Goal: Transaction & Acquisition: Book appointment/travel/reservation

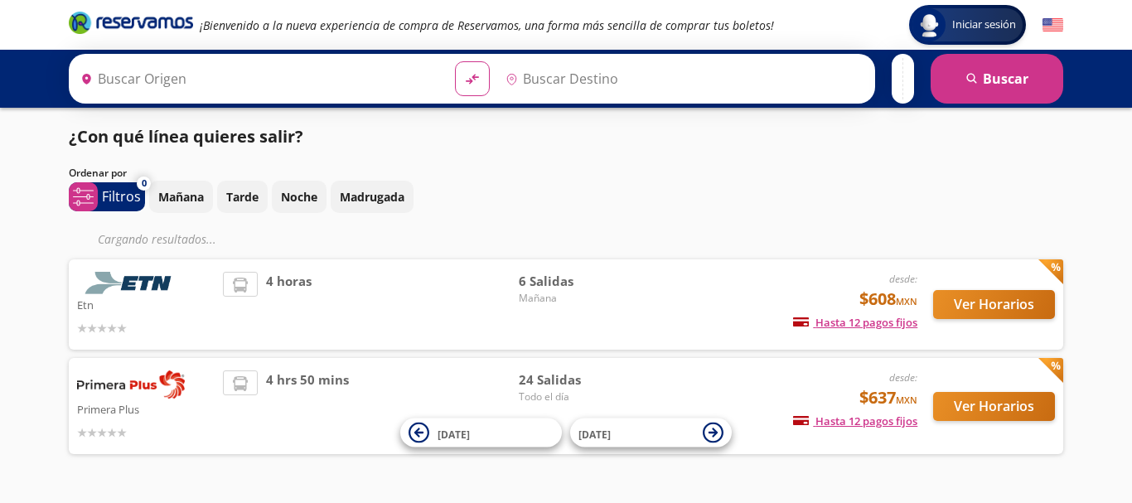
type input "[GEOGRAPHIC_DATA], [GEOGRAPHIC_DATA]"
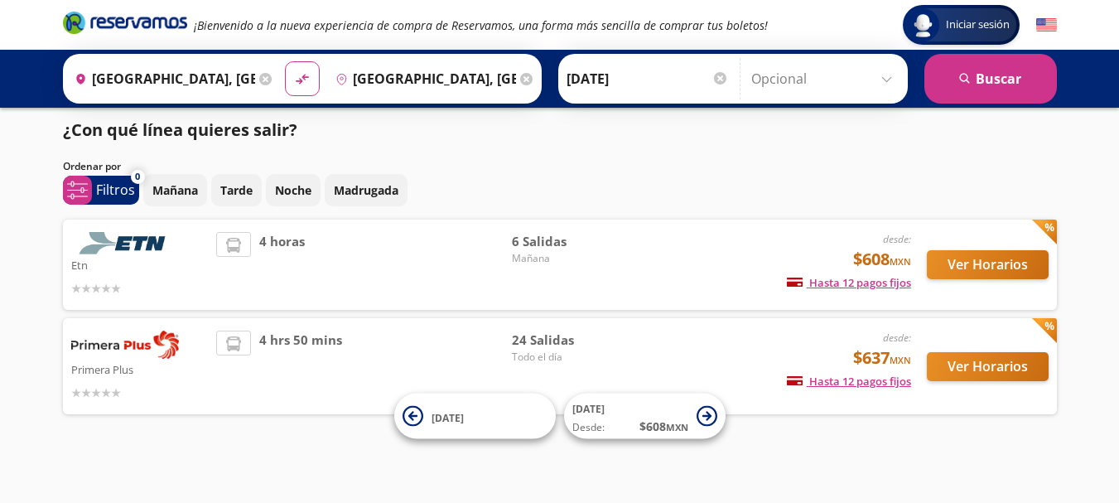
scroll to position [9, 0]
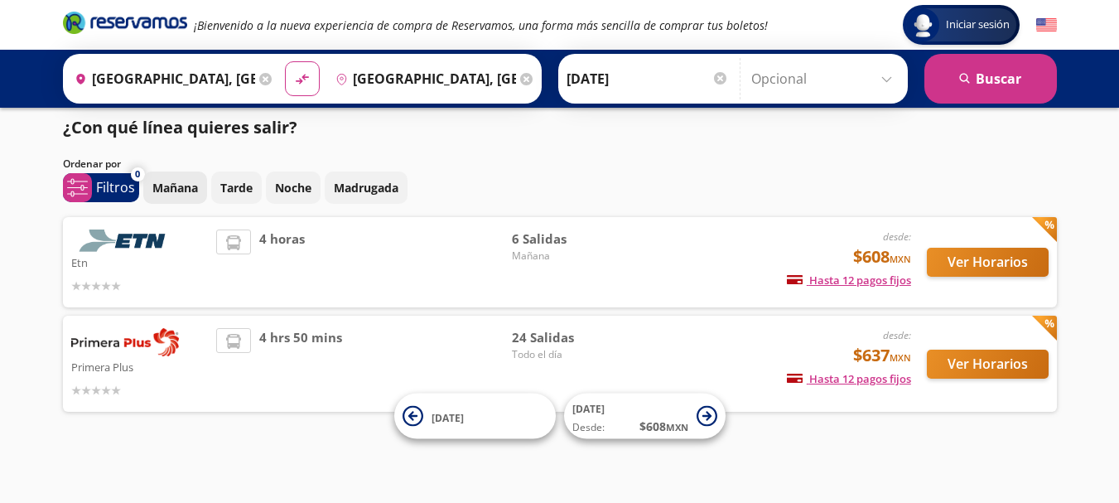
click at [174, 194] on p "Mañana" at bounding box center [175, 187] width 46 height 17
click at [182, 191] on p "Mañana" at bounding box center [175, 187] width 46 height 17
click at [981, 366] on button "Ver Horarios" at bounding box center [988, 364] width 122 height 29
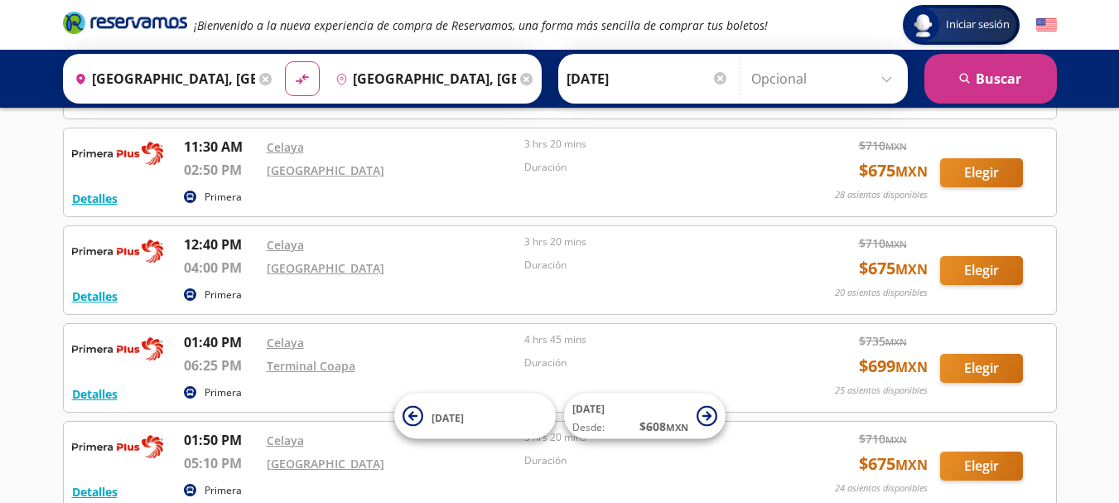
scroll to position [1501, 0]
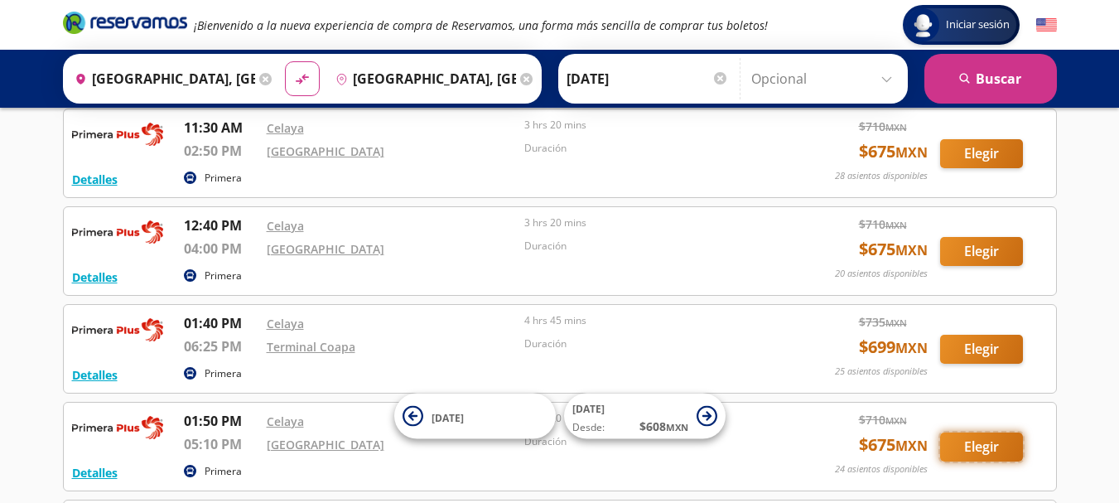
click at [985, 432] on button "Elegir" at bounding box center [981, 446] width 83 height 29
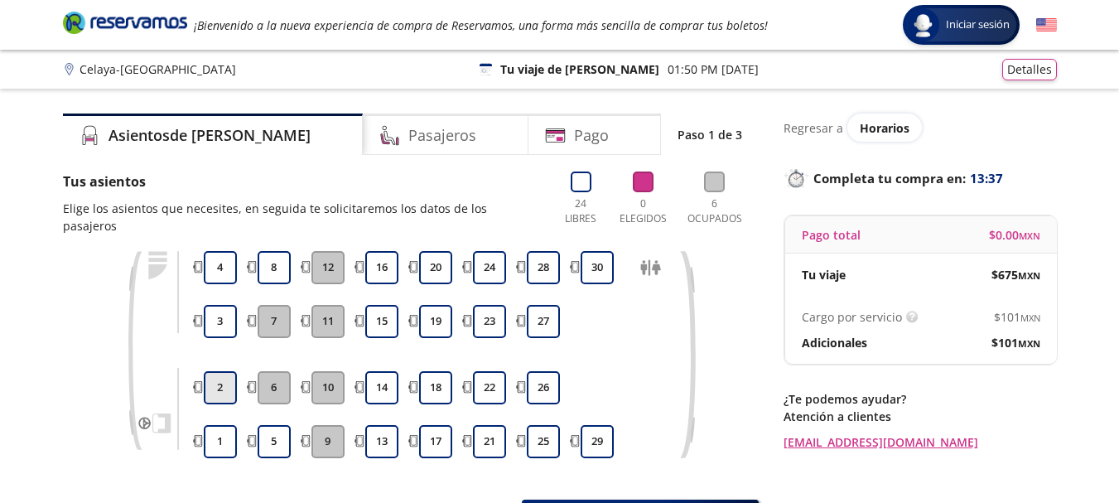
click at [223, 371] on button "2" at bounding box center [220, 387] width 33 height 33
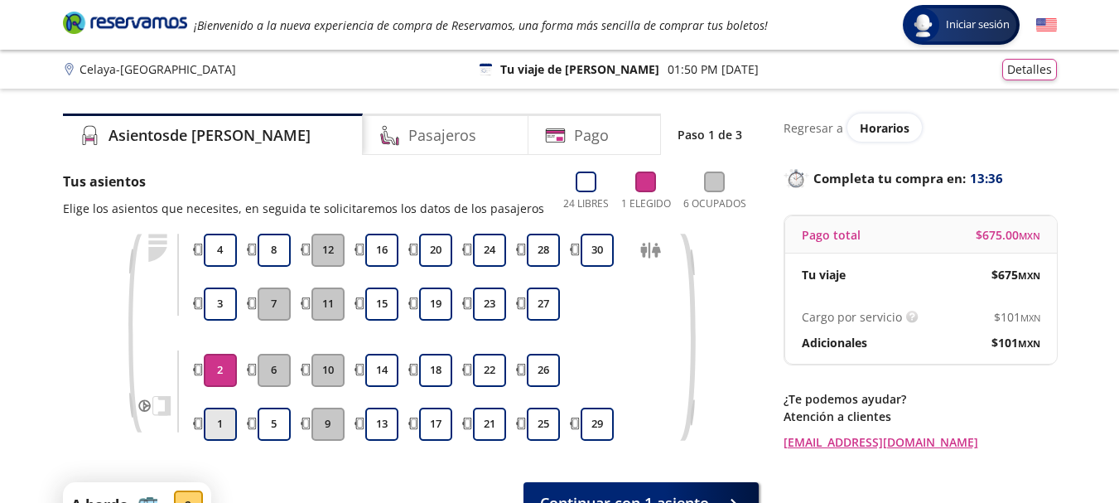
click at [224, 410] on button "1" at bounding box center [220, 424] width 33 height 33
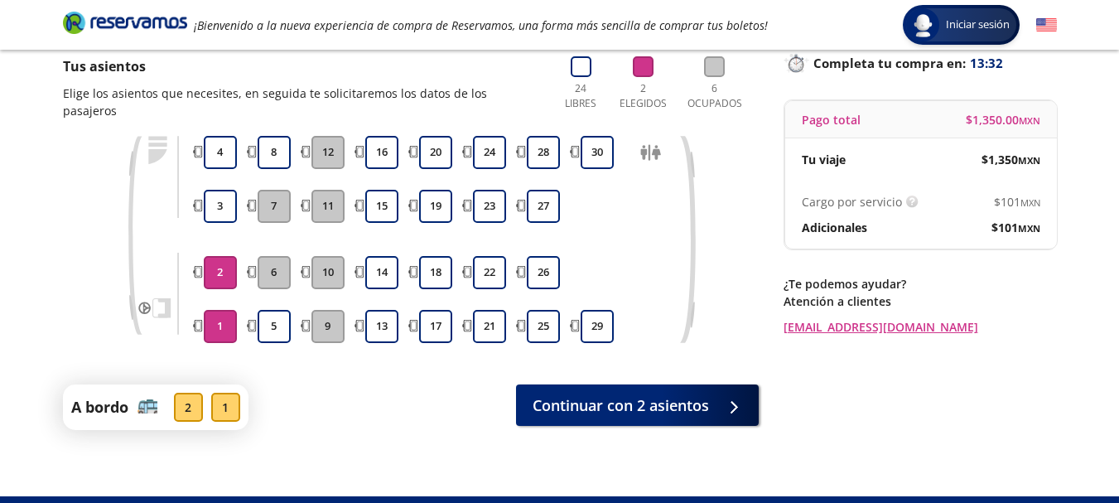
scroll to position [146, 0]
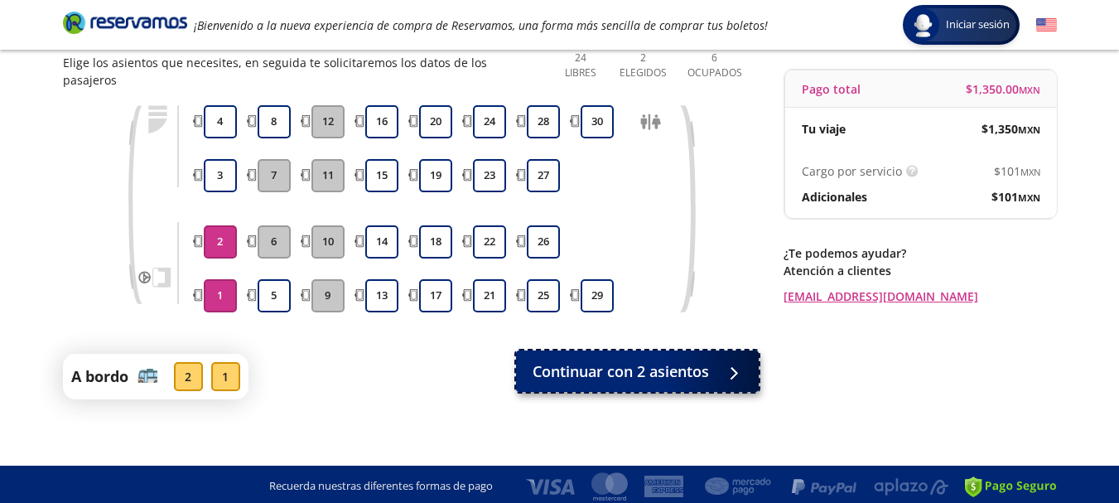
click at [724, 364] on div at bounding box center [729, 371] width 25 height 21
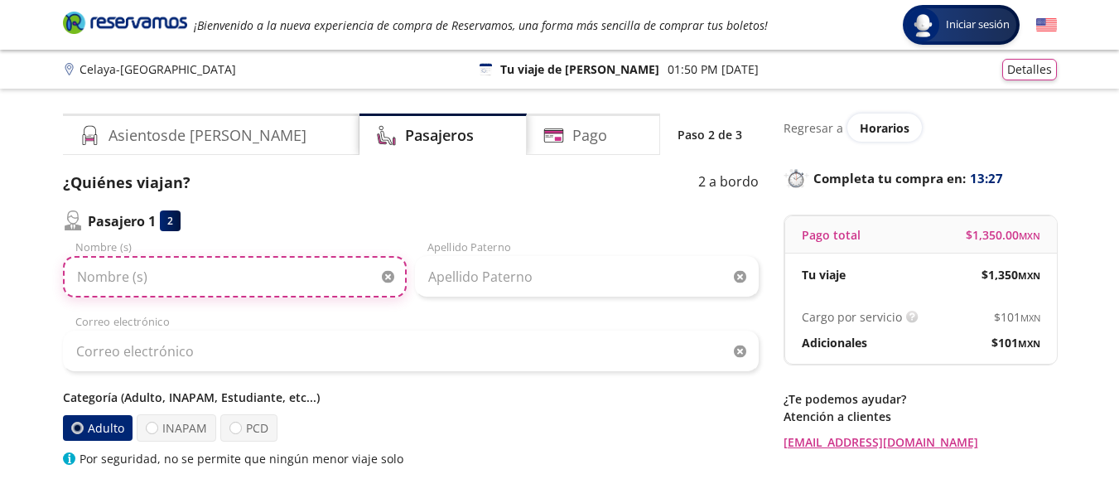
click at [204, 276] on input "Nombre (s)" at bounding box center [235, 276] width 344 height 41
type input "Guadalupe"
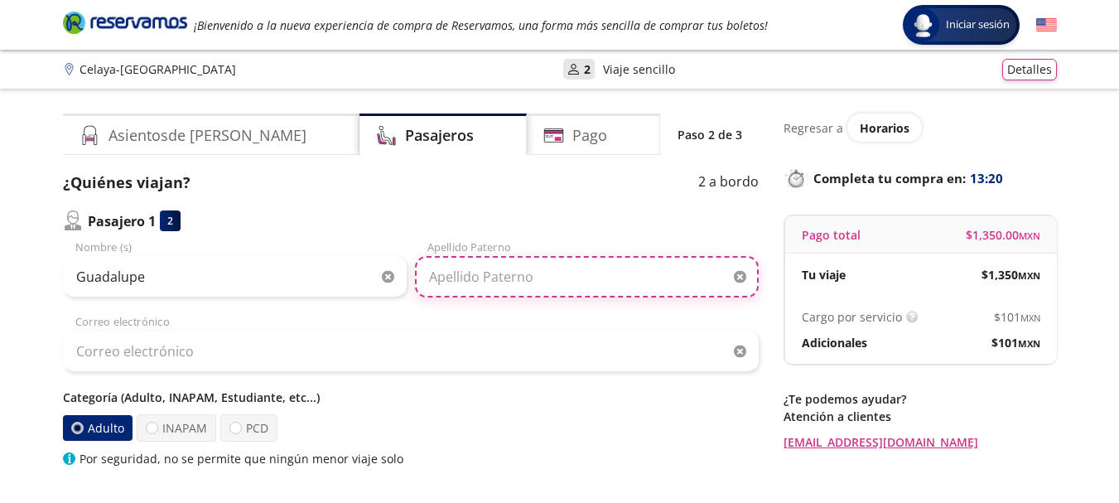
click at [501, 281] on input "Apellido Paterno" at bounding box center [587, 276] width 344 height 41
type input "[PERSON_NAME]"
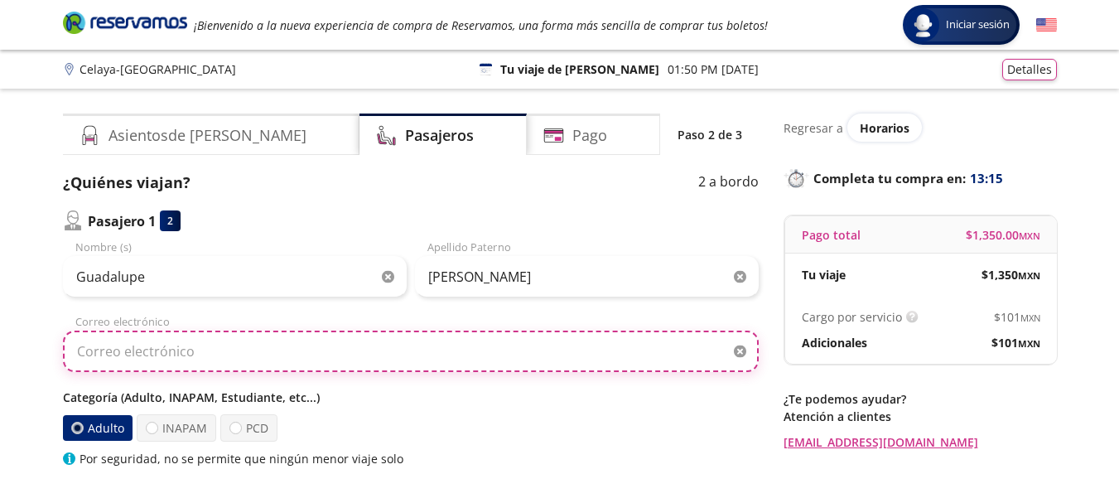
click at [266, 358] on input "Correo electrónico" at bounding box center [411, 351] width 696 height 41
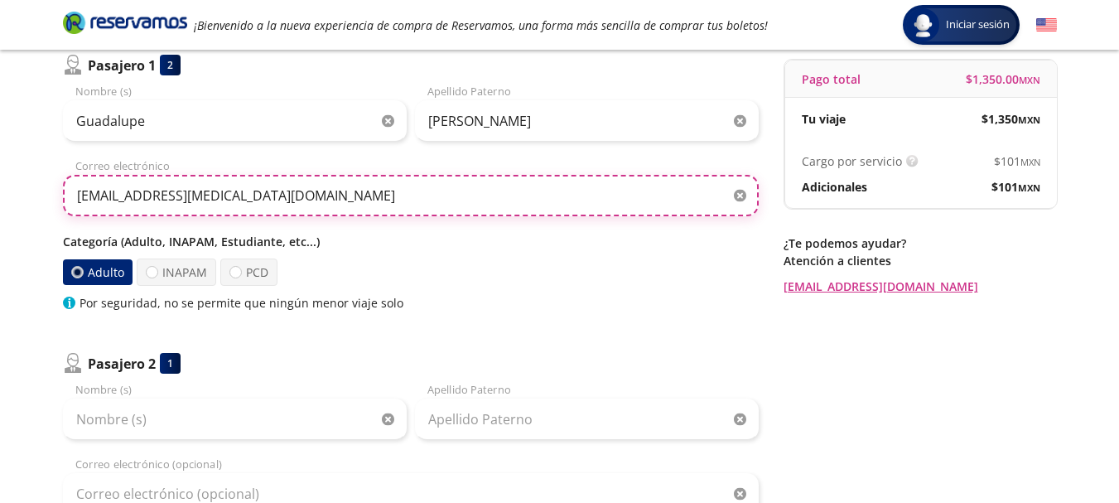
scroll to position [161, 0]
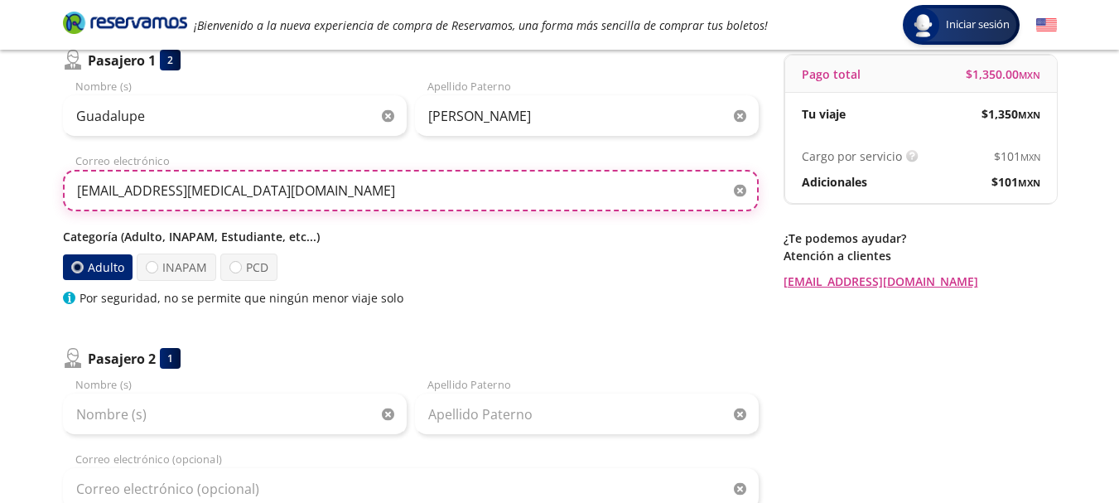
type input "[EMAIL_ADDRESS][MEDICAL_DATA][DOMAIN_NAME]"
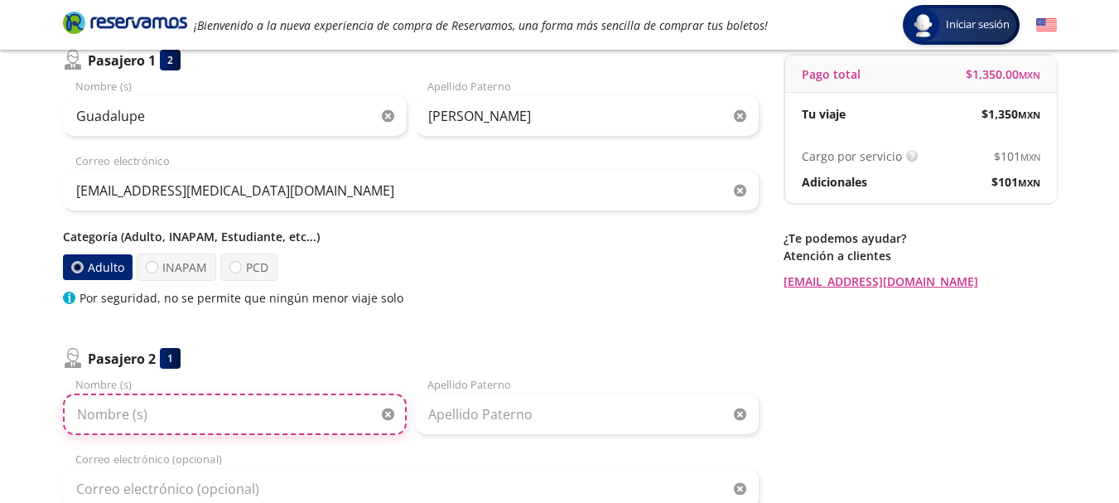
click at [165, 417] on input "Nombre (s)" at bounding box center [235, 414] width 344 height 41
type input "[PERSON_NAME]"
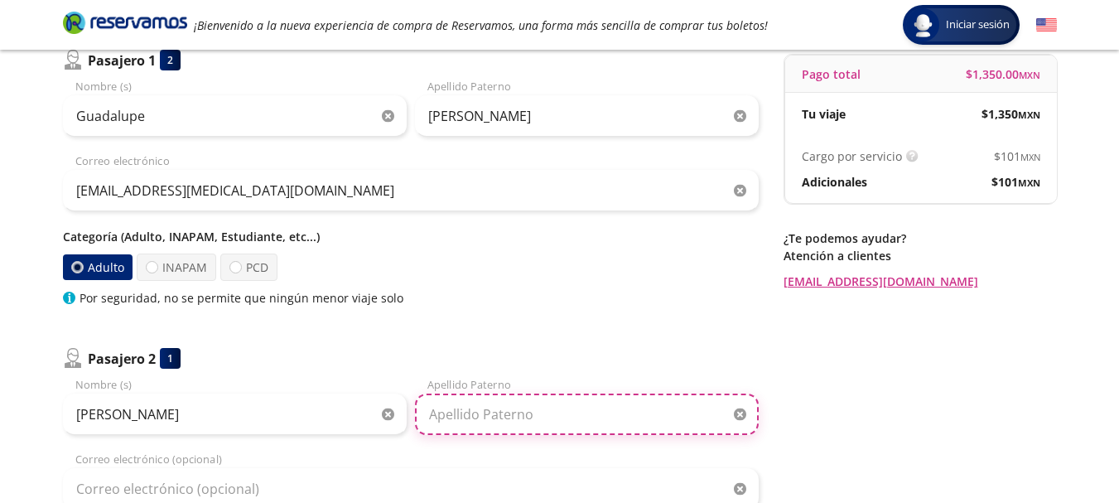
click at [481, 415] on input "Apellido Paterno" at bounding box center [587, 414] width 344 height 41
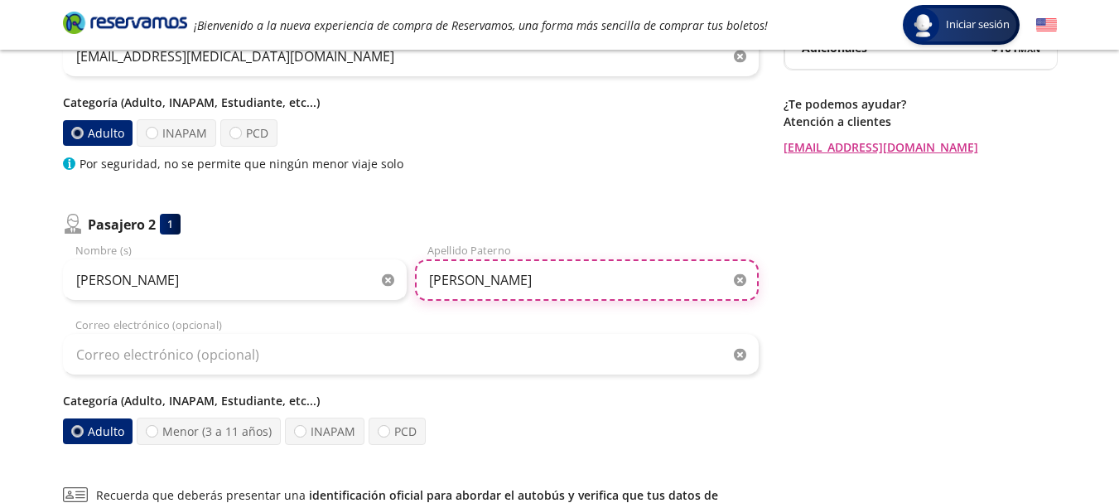
scroll to position [303, 0]
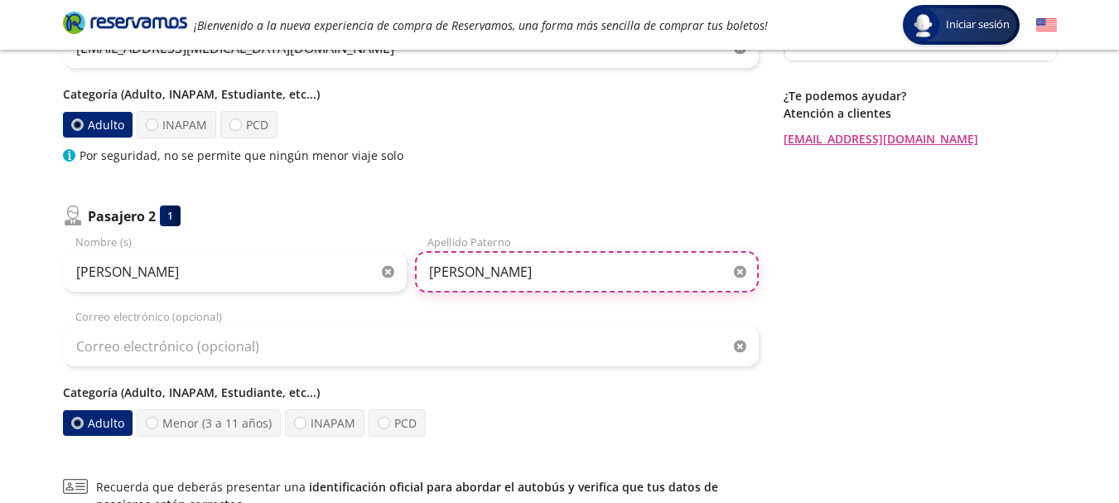
type input "[PERSON_NAME]"
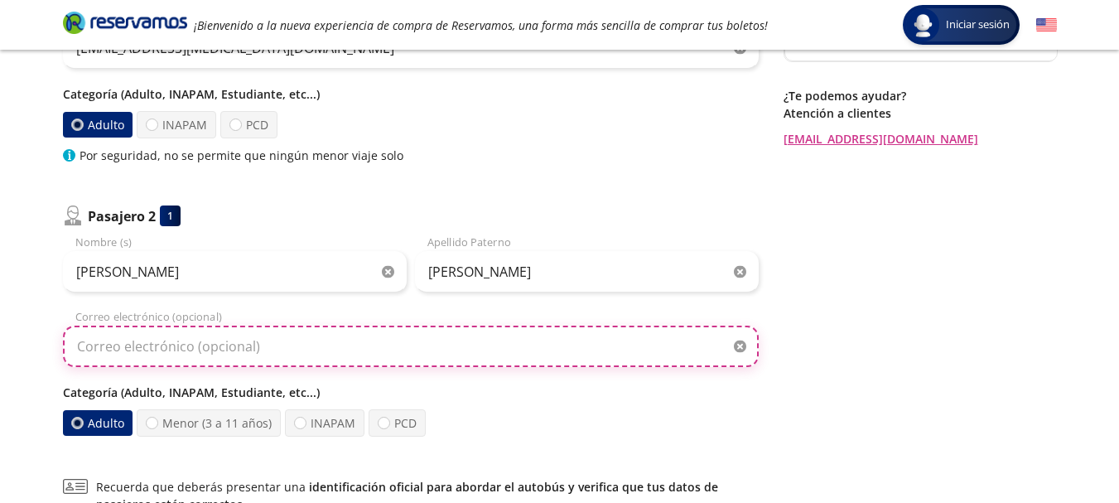
click at [268, 345] on input "Correo electrónico (opcional)" at bounding box center [411, 346] width 696 height 41
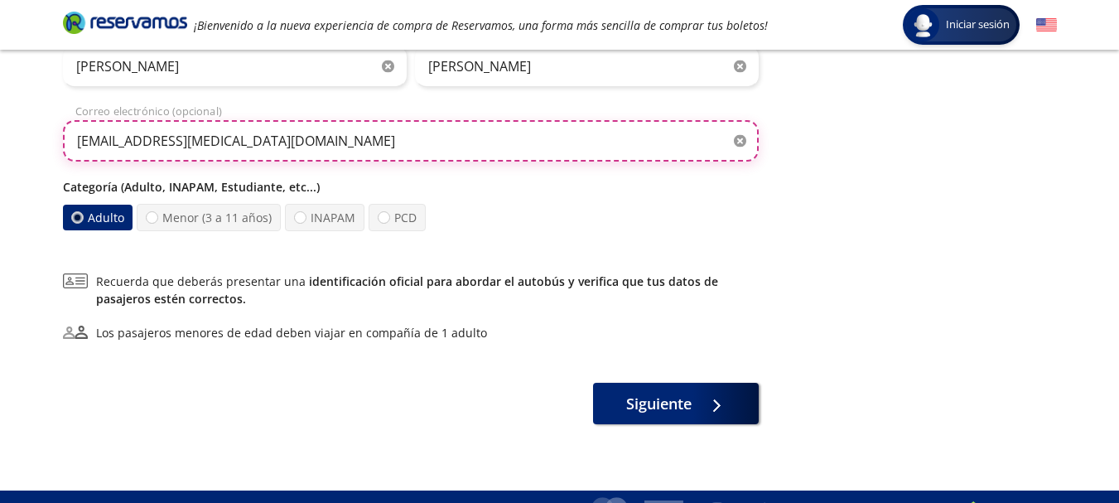
scroll to position [510, 0]
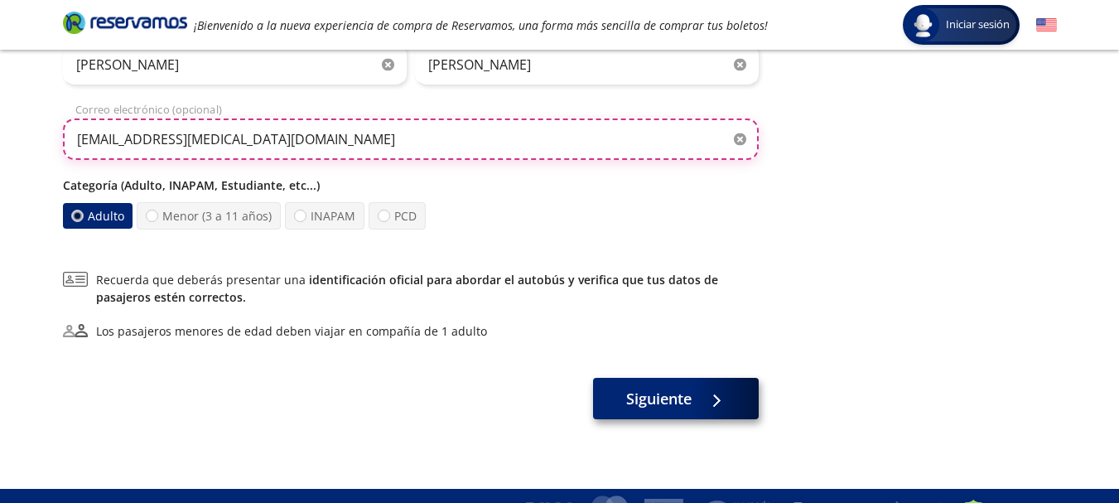
type input "[EMAIL_ADDRESS][MEDICAL_DATA][DOMAIN_NAME]"
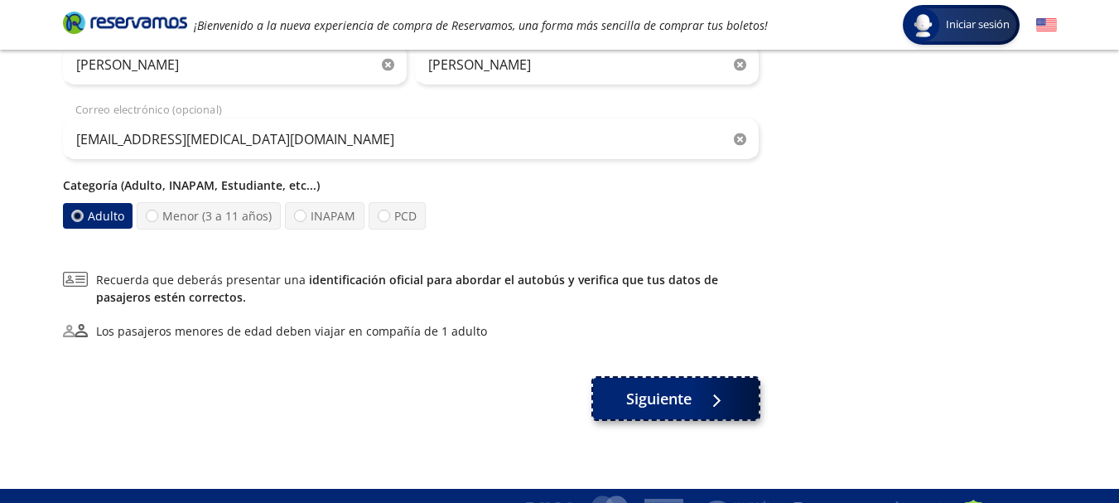
click at [696, 403] on button "Siguiente" at bounding box center [676, 398] width 166 height 41
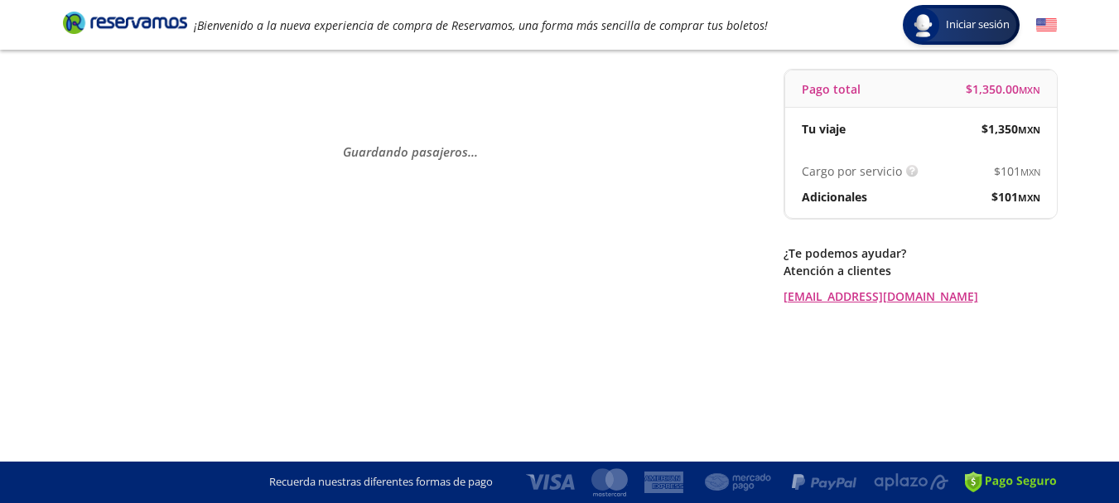
scroll to position [0, 0]
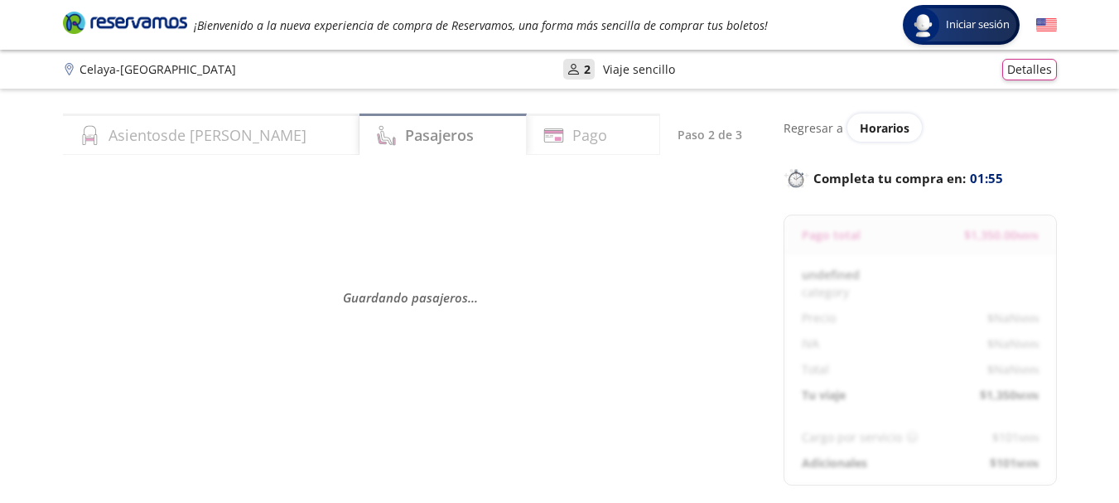
select select "MX"
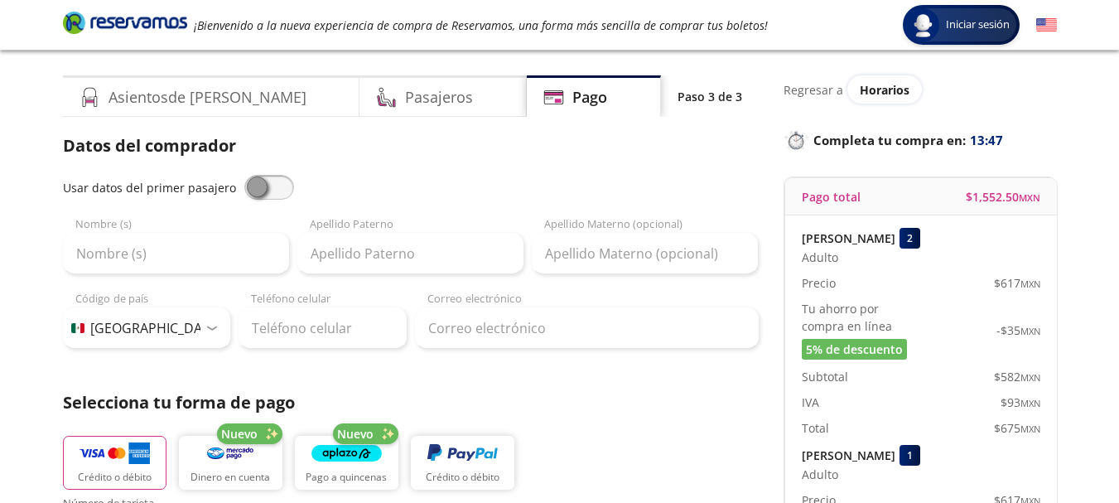
scroll to position [36, 0]
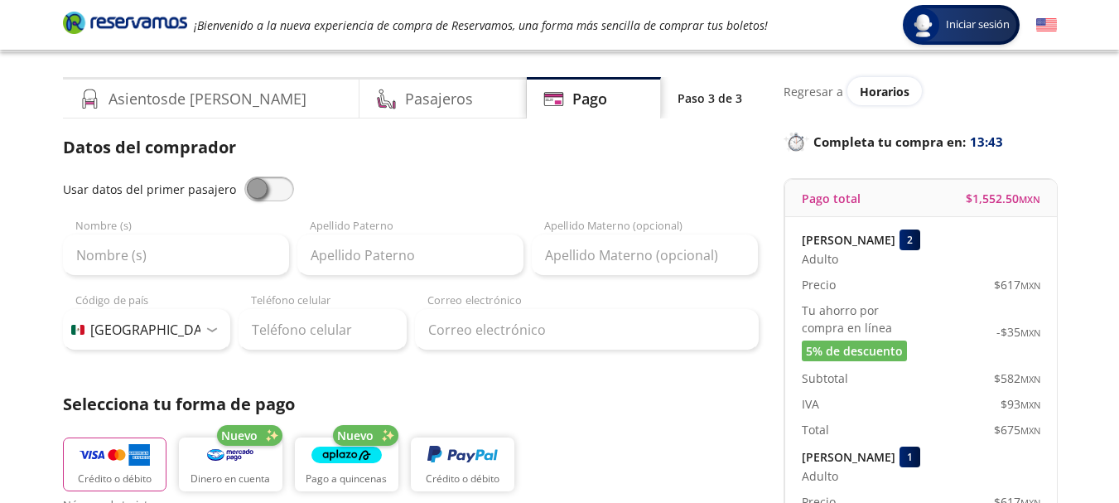
click at [264, 196] on span at bounding box center [269, 188] width 50 height 25
click at [244, 176] on input "checkbox" at bounding box center [244, 176] width 0 height 0
type input "Guadalupe"
type input "[PERSON_NAME]"
type input "[EMAIL_ADDRESS][MEDICAL_DATA][DOMAIN_NAME]"
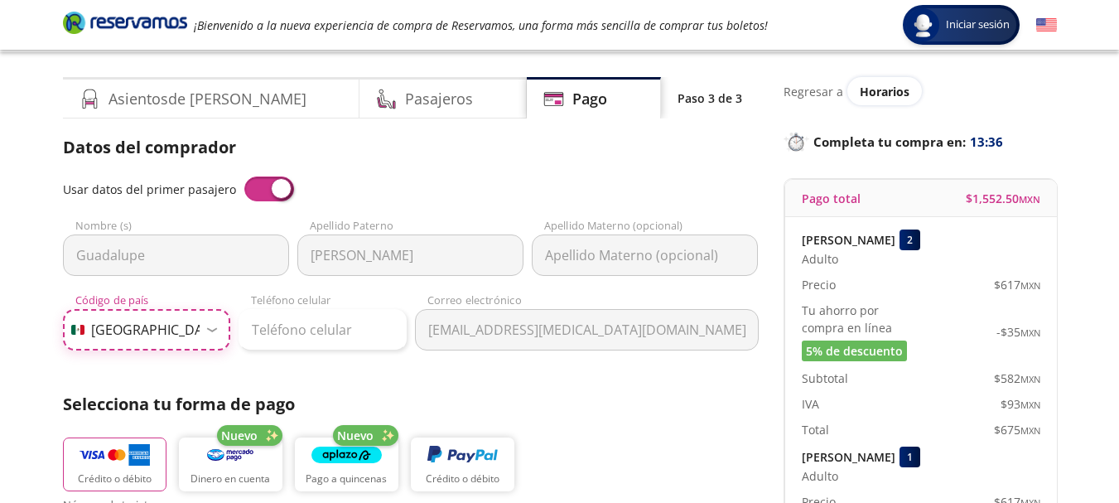
click at [188, 337] on select "Código de país [GEOGRAPHIC_DATA] +1 [GEOGRAPHIC_DATA] +52 [GEOGRAPHIC_DATA] +57…" at bounding box center [147, 329] width 168 height 41
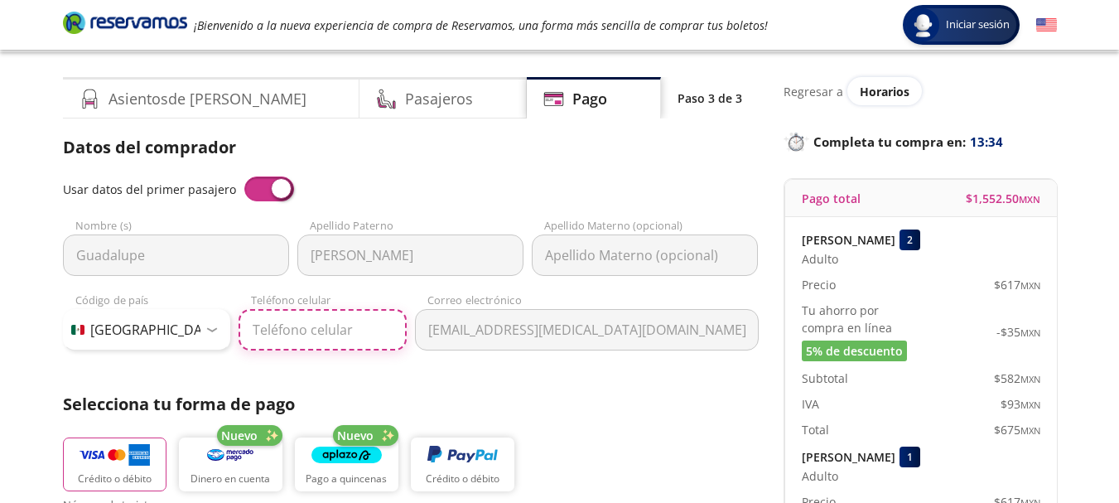
click at [321, 336] on input "Teléfono celular" at bounding box center [323, 329] width 168 height 41
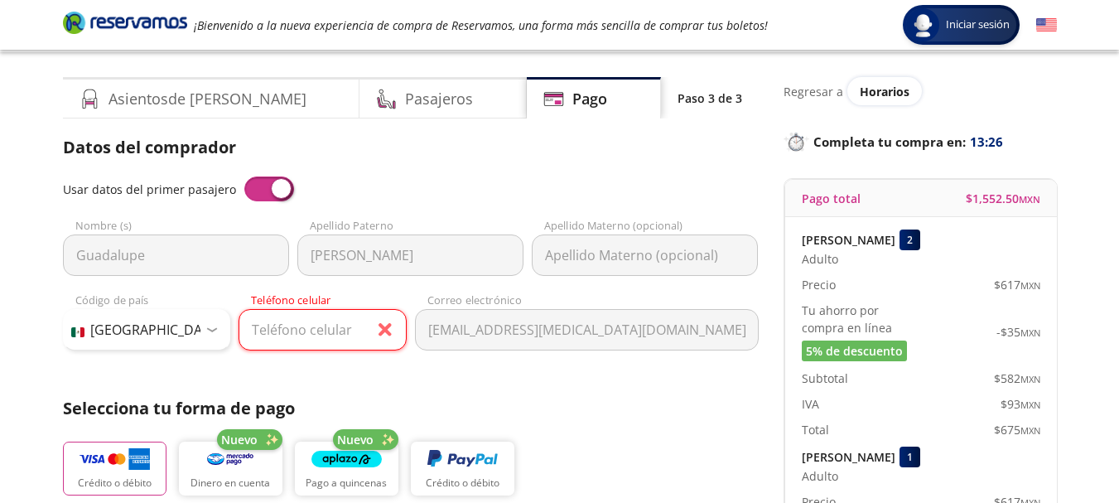
click at [273, 187] on span at bounding box center [269, 188] width 50 height 25
click at [244, 176] on input "checkbox" at bounding box center [244, 176] width 0 height 0
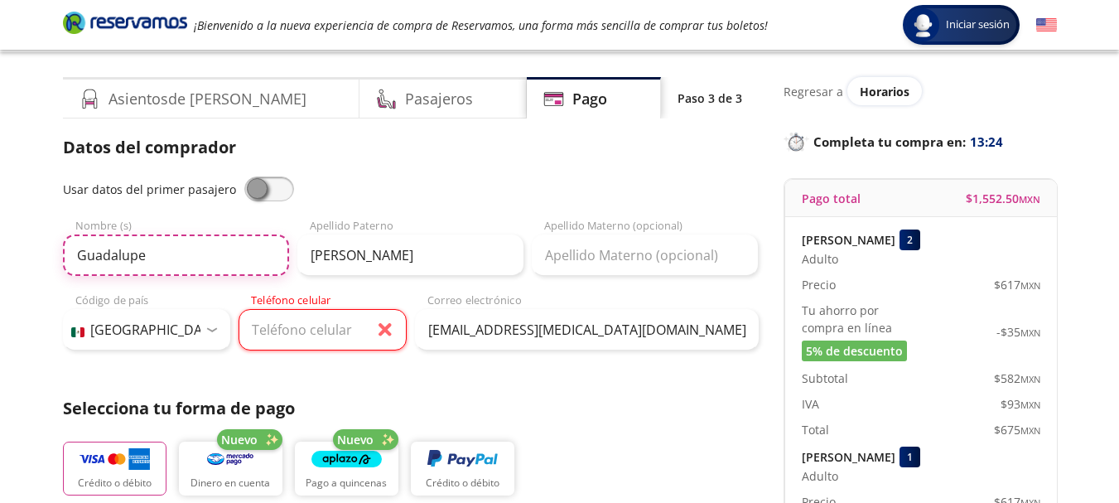
drag, startPoint x: 209, startPoint y: 243, endPoint x: 63, endPoint y: 276, distance: 149.5
click at [63, 276] on div "Usar datos del primer pasajero [PERSON_NAME] Nombre (s) [PERSON_NAME] Apellido …" at bounding box center [411, 265] width 696 height 178
type input "[PERSON_NAME]"
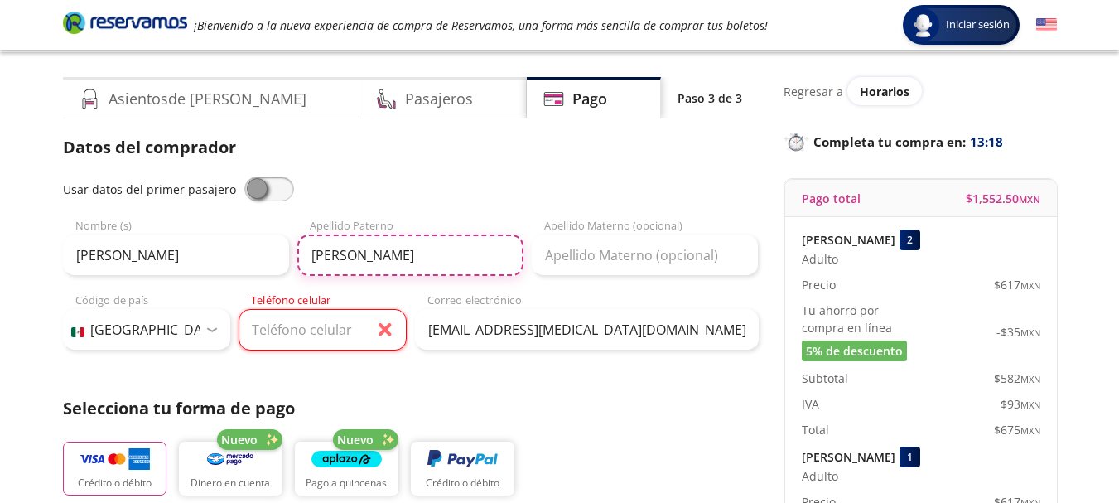
drag, startPoint x: 356, startPoint y: 258, endPoint x: 233, endPoint y: 263, distance: 123.5
click at [233, 263] on div "[PERSON_NAME] (s) [PERSON_NAME] Apellido [PERSON_NAME] Apellido Materno (opcion…" at bounding box center [411, 247] width 696 height 58
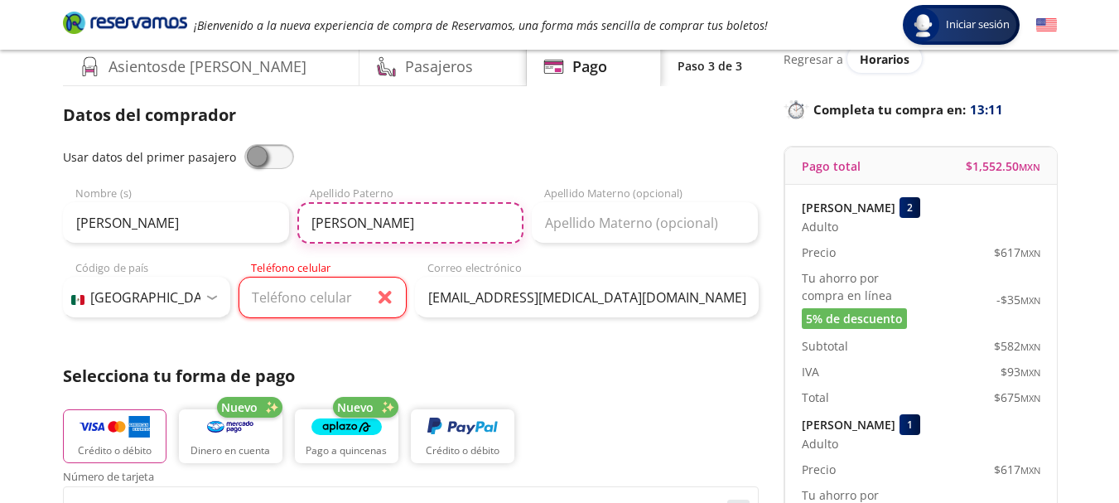
scroll to position [68, 0]
type input "[PERSON_NAME]"
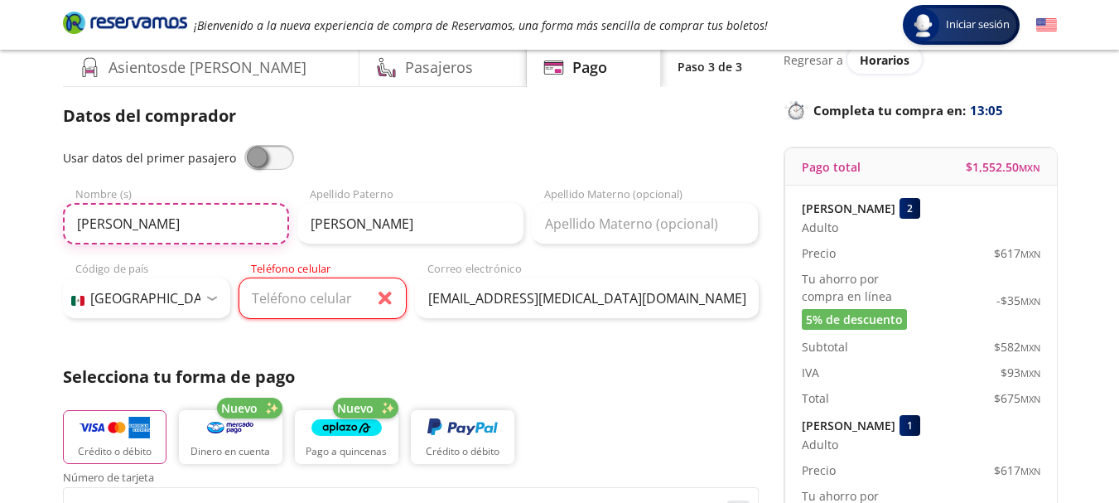
drag, startPoint x: 200, startPoint y: 220, endPoint x: 40, endPoint y: 234, distance: 160.4
type input "[PERSON_NAME]"
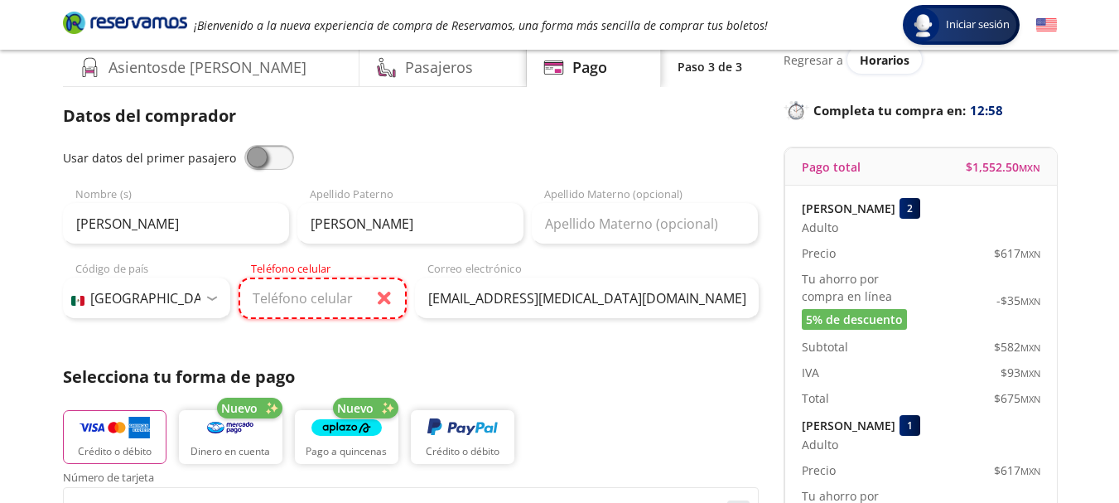
click at [291, 290] on input "Teléfono celular" at bounding box center [323, 298] width 168 height 41
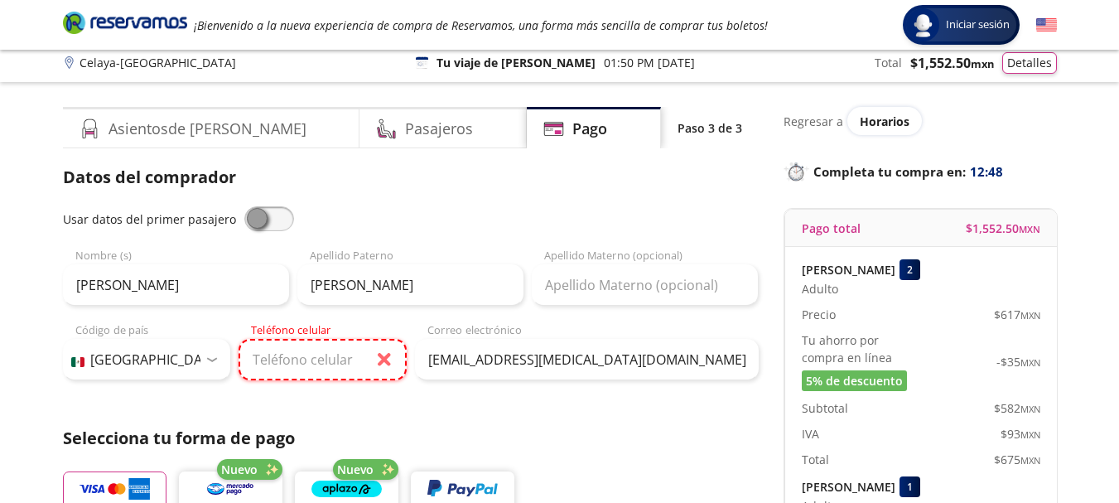
scroll to position [0, 0]
